Goal: Find contact information: Find contact information

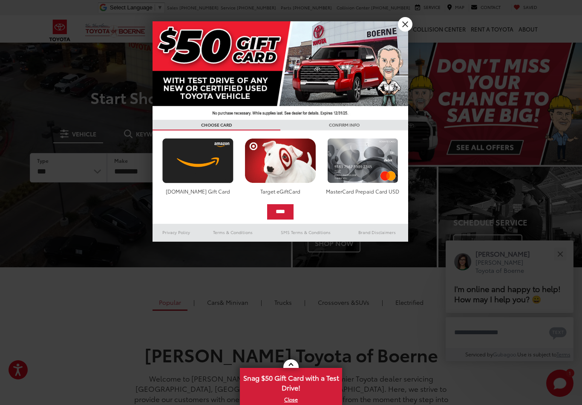
click at [406, 24] on link "X" at bounding box center [405, 24] width 14 height 14
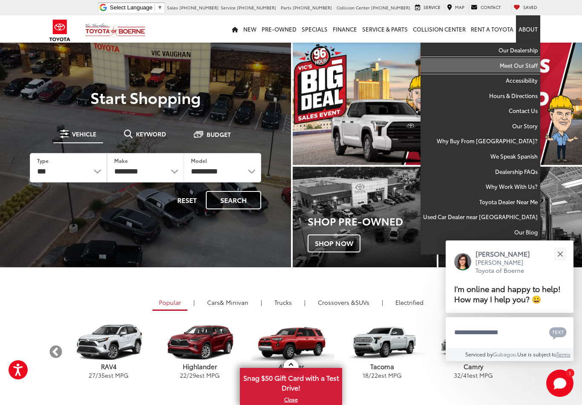
click at [520, 65] on link "Meet Our Staff" at bounding box center [481, 65] width 120 height 15
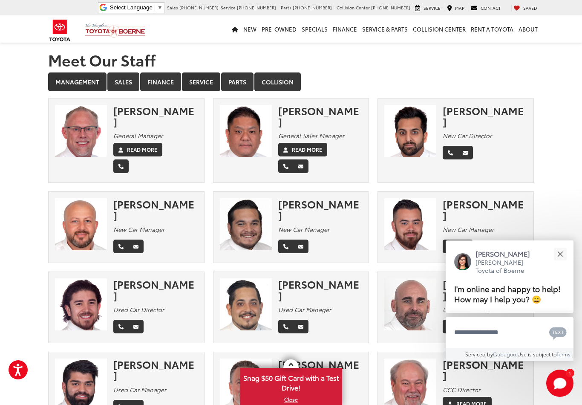
click at [194, 84] on link "Service" at bounding box center [201, 81] width 38 height 19
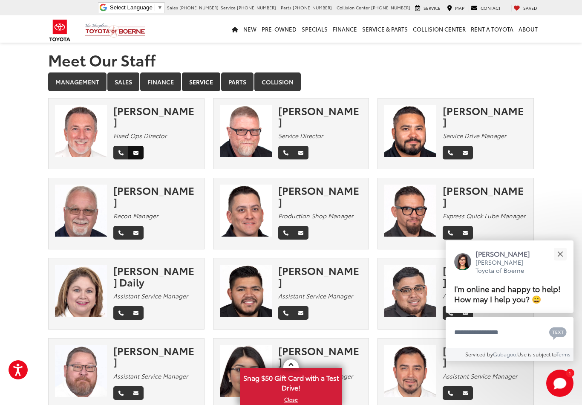
click at [137, 150] on icon "Email" at bounding box center [135, 152] width 5 height 5
click at [90, 81] on link "Management" at bounding box center [77, 81] width 58 height 19
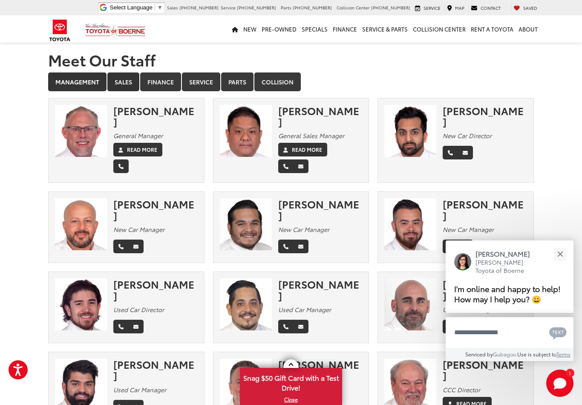
click at [123, 84] on link "Sales" at bounding box center [123, 81] width 32 height 19
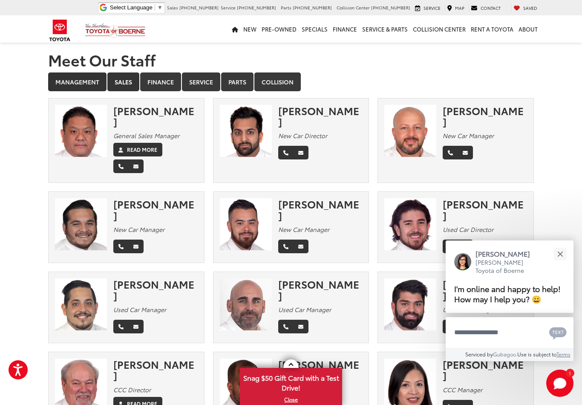
click at [90, 90] on link "Management" at bounding box center [77, 81] width 58 height 19
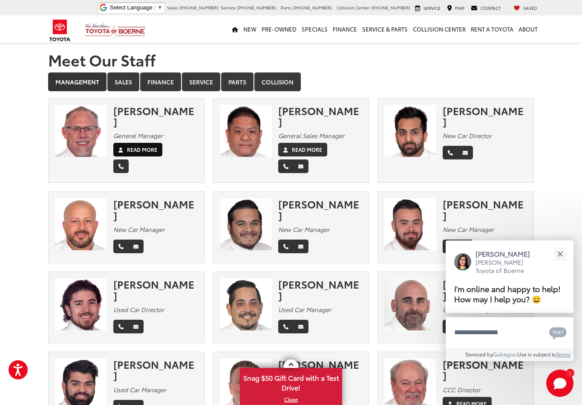
click at [150, 146] on label "Read More" at bounding box center [142, 150] width 30 height 8
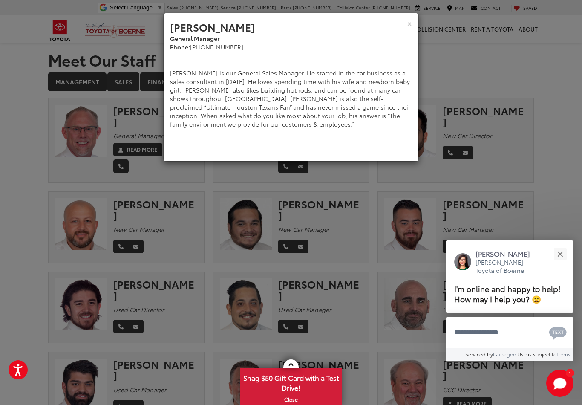
click at [161, 216] on div "× [PERSON_NAME] General Manager Phone: [PHONE_NUMBER] [PERSON_NAME] is our Gene…" at bounding box center [291, 202] width 582 height 405
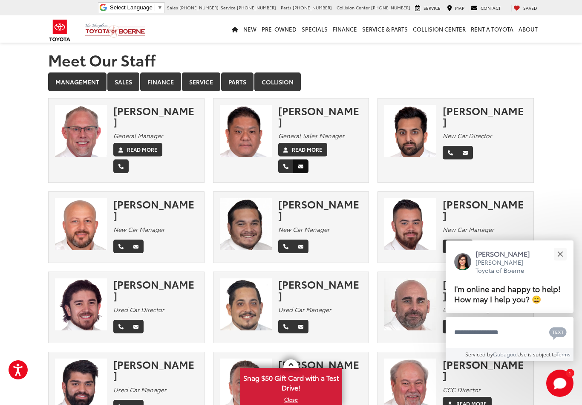
click at [301, 164] on icon "Email" at bounding box center [300, 166] width 5 height 5
